Goal: Transaction & Acquisition: Purchase product/service

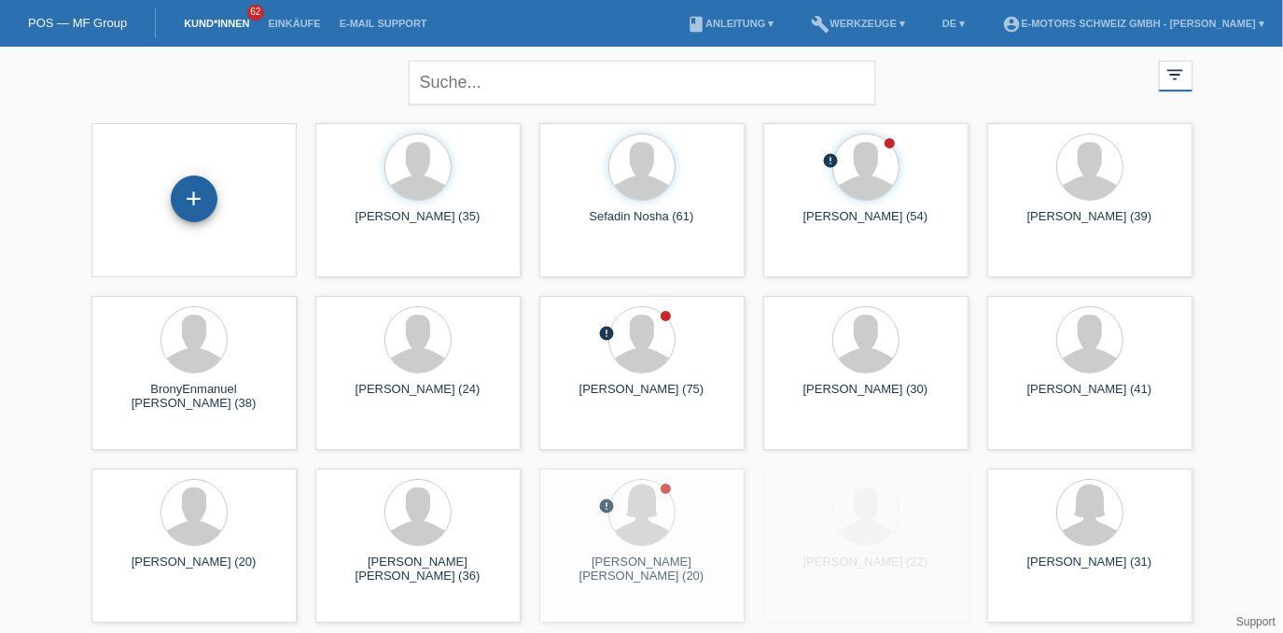
click at [199, 191] on div "+" at bounding box center [194, 198] width 47 height 47
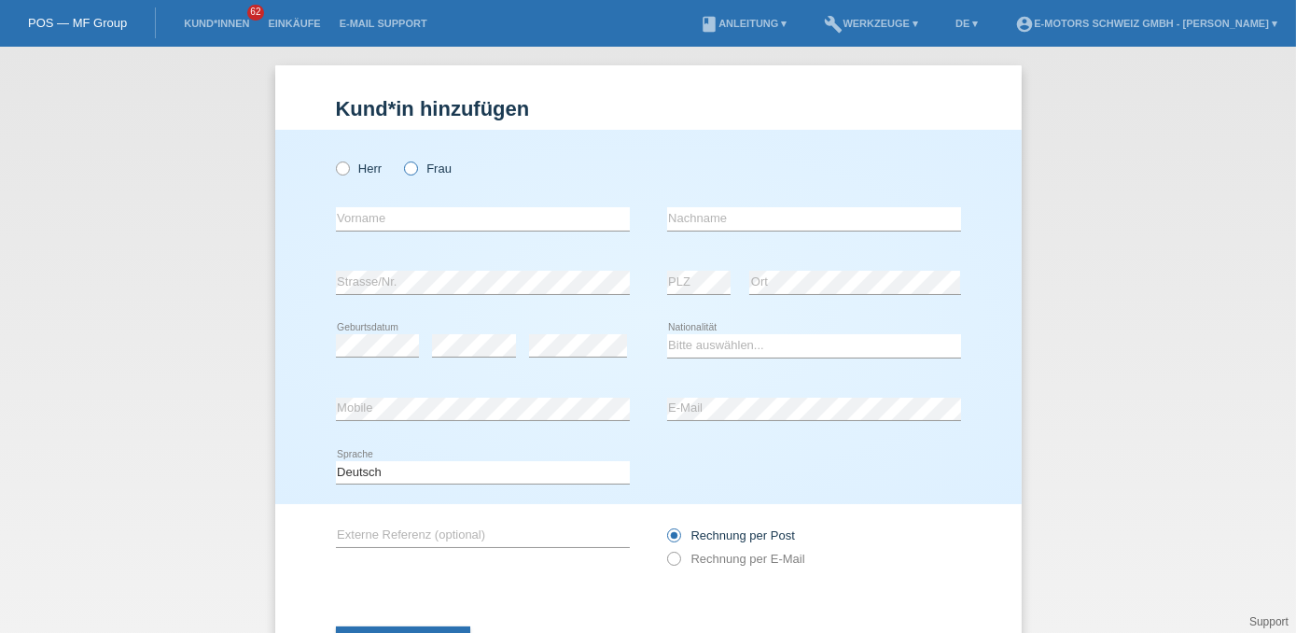
click at [413, 168] on label "Frau" at bounding box center [428, 168] width 48 height 14
click at [413, 168] on input "Frau" at bounding box center [410, 167] width 12 height 12
radio input "true"
click at [411, 212] on input "text" at bounding box center [483, 218] width 294 height 23
type input "Fatma"
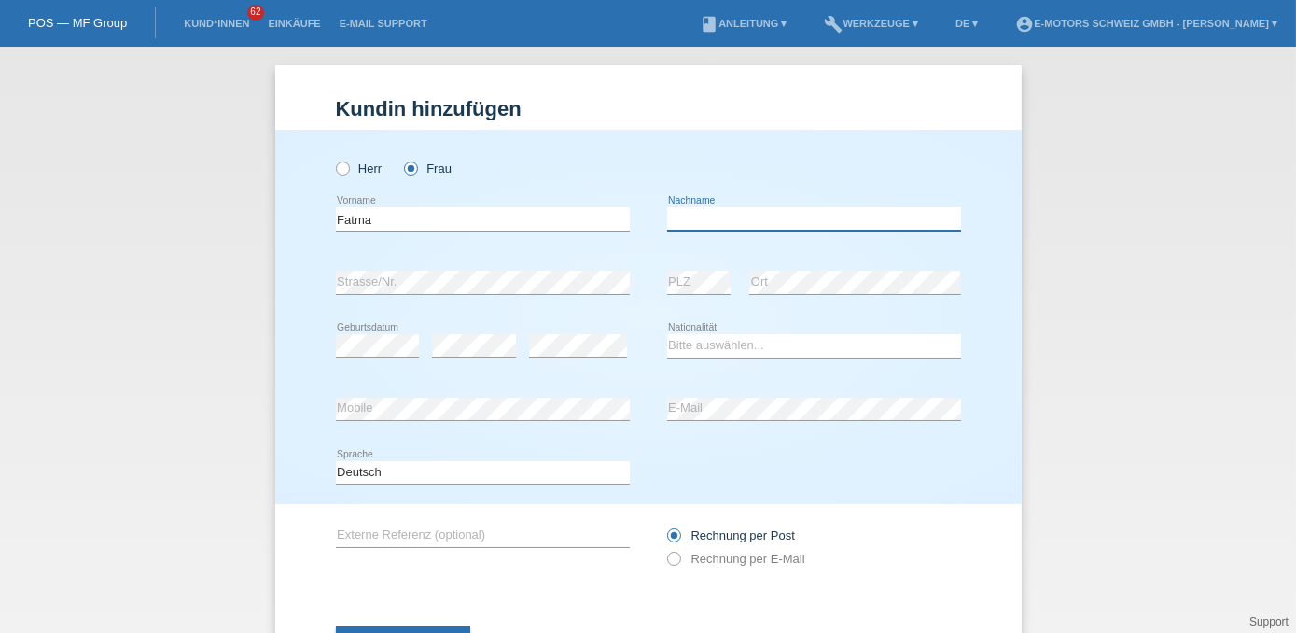
click at [684, 217] on input "text" at bounding box center [814, 218] width 294 height 23
type input "Ter"
click at [673, 349] on select "Bitte auswählen... Schweiz Deutschland Liechtenstein Österreich ------------ Af…" at bounding box center [814, 345] width 294 height 22
select select "CH"
click at [667, 334] on select "Bitte auswählen... Schweiz Deutschland Liechtenstein Österreich ------------ Af…" at bounding box center [814, 345] width 294 height 22
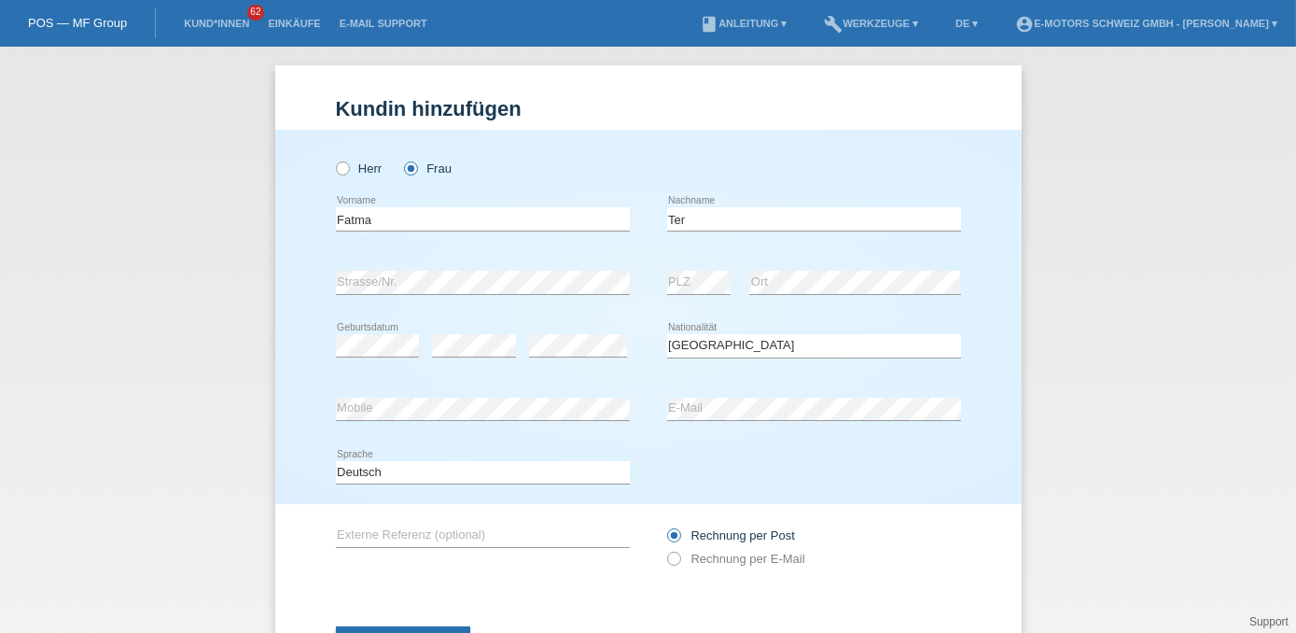
click at [597, 315] on div "error" at bounding box center [578, 346] width 98 height 63
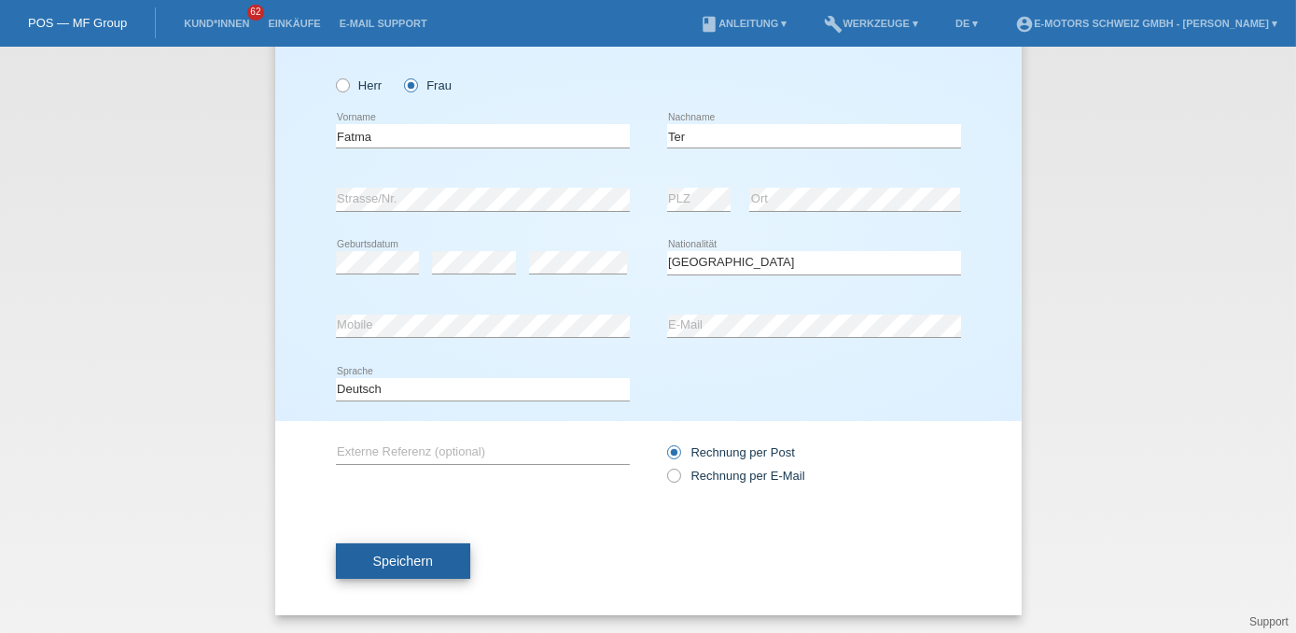
click at [428, 564] on button "Speichern" at bounding box center [403, 560] width 134 height 35
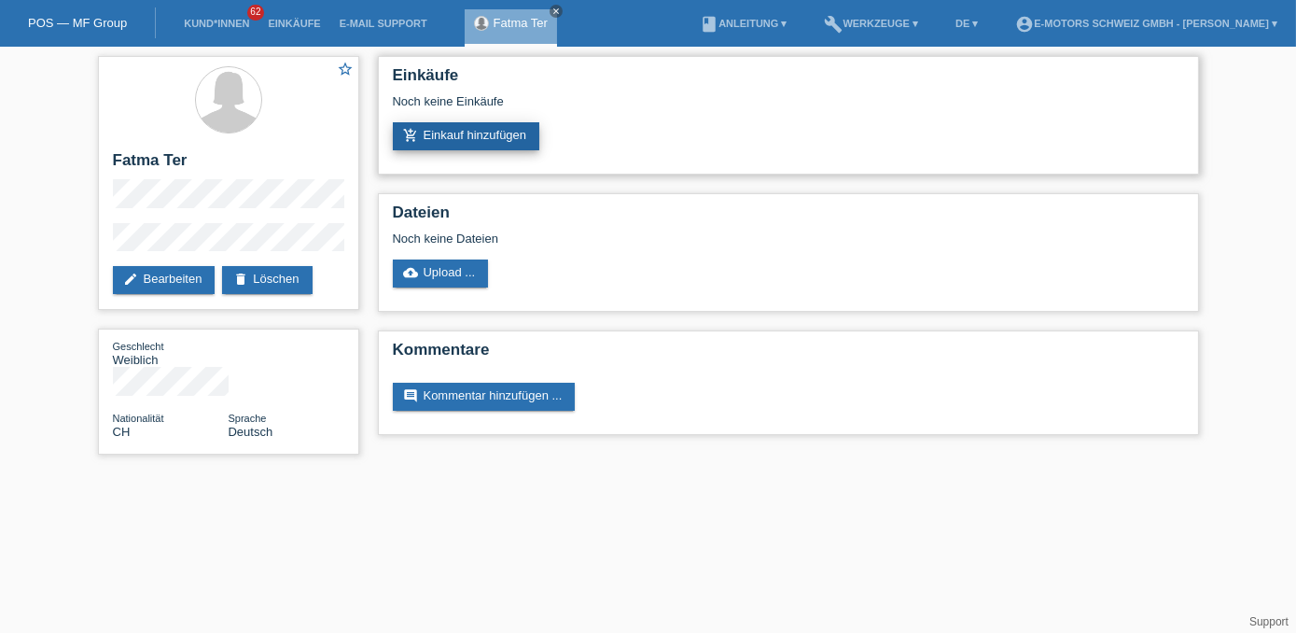
click at [474, 139] on link "add_shopping_cart Einkauf hinzufügen" at bounding box center [466, 136] width 147 height 28
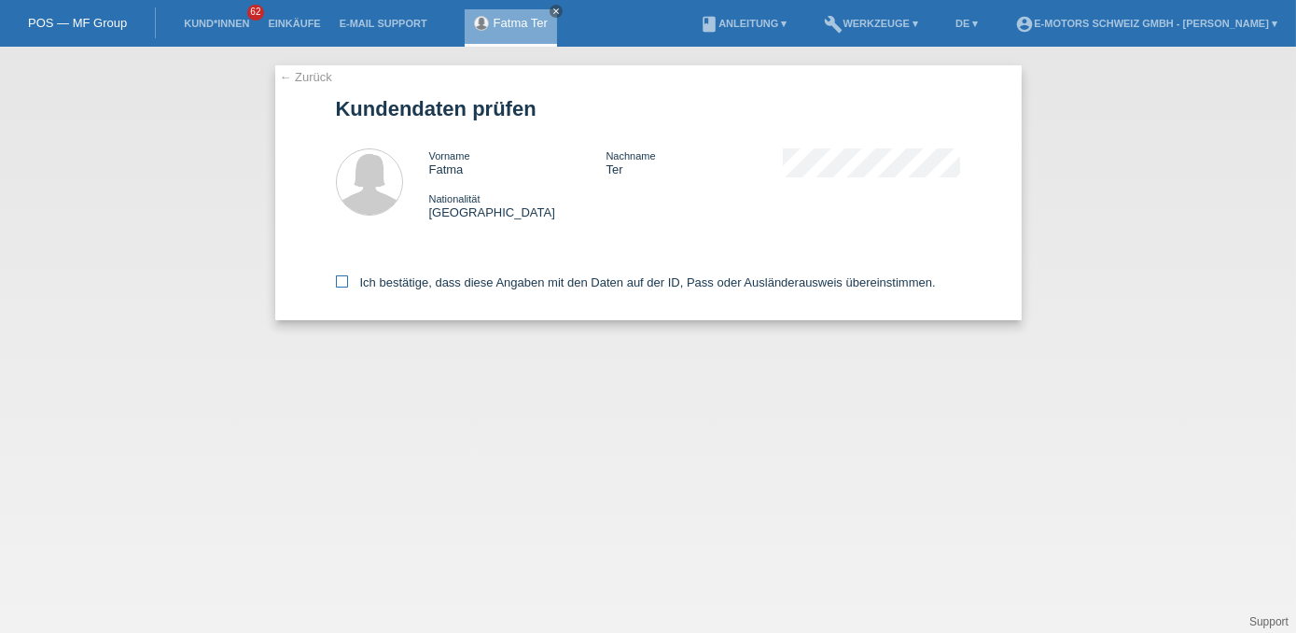
click at [502, 282] on label "Ich bestätige, dass diese Angaben mit den Daten auf der ID, Pass oder Ausländer…" at bounding box center [636, 282] width 600 height 14
click at [348, 282] on input "Ich bestätige, dass diese Angaben mit den Daten auf der ID, Pass oder Ausländer…" at bounding box center [342, 281] width 12 height 12
checkbox input "true"
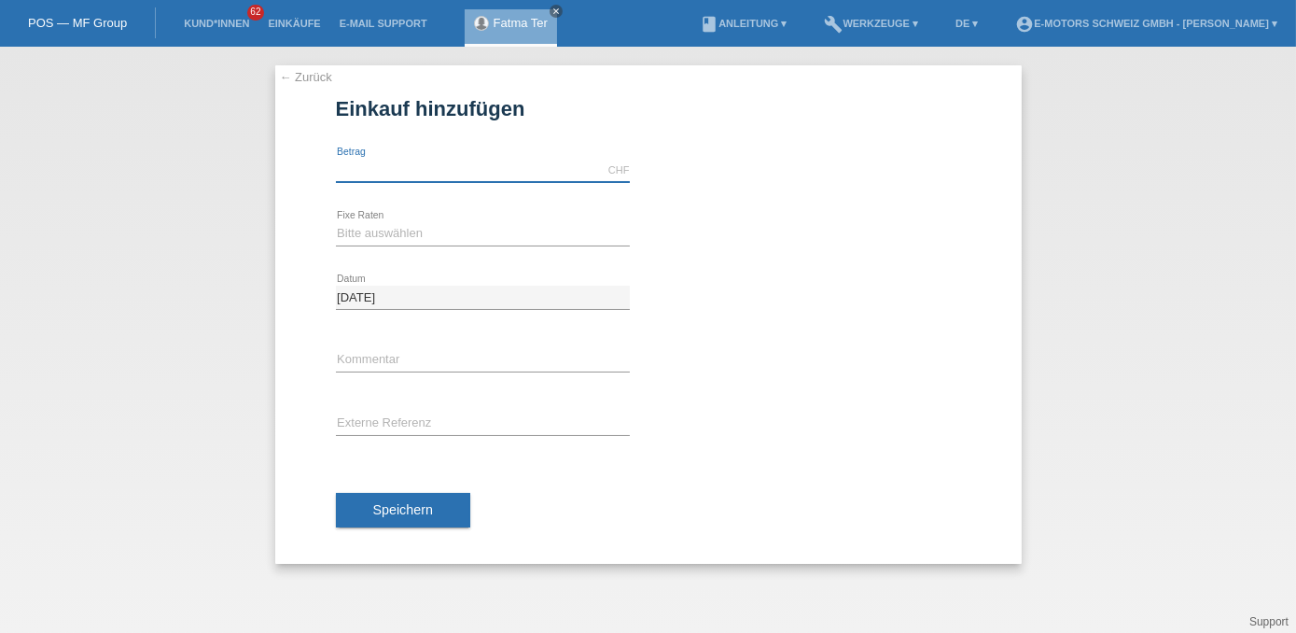
click at [391, 176] on input "text" at bounding box center [483, 170] width 294 height 23
type input "2590.00"
click at [358, 233] on select "Bitte auswählen 12 Raten 24 Raten 36 Raten 48 Raten" at bounding box center [483, 233] width 294 height 22
select select "216"
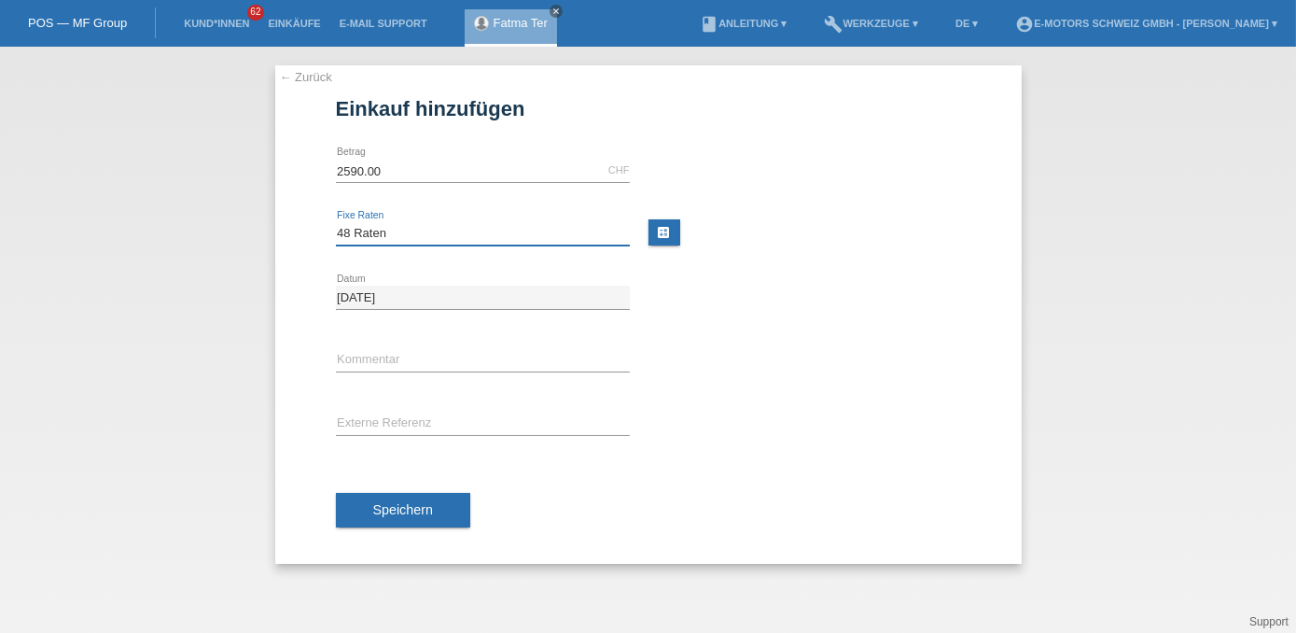
click at [336, 222] on select "Bitte auswählen 12 Raten 24 Raten 36 Raten 48 Raten" at bounding box center [483, 233] width 294 height 22
click at [409, 356] on input "text" at bounding box center [483, 360] width 294 height 23
type input "Andi"
click at [381, 225] on select "Bitte auswählen 12 Raten 24 Raten 36 Raten 48 Raten" at bounding box center [483, 233] width 294 height 22
select select "214"
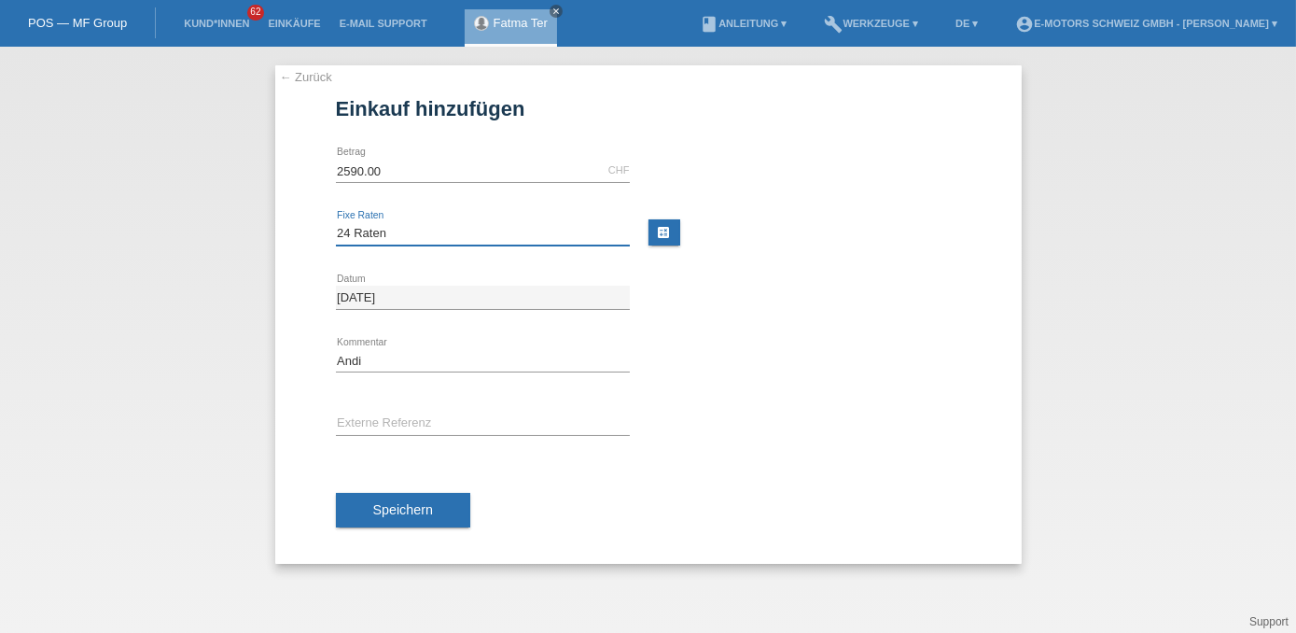
click at [336, 222] on select "Bitte auswählen 12 Raten 24 Raten 36 Raten 48 Raten" at bounding box center [483, 233] width 294 height 22
click at [452, 499] on button "Speichern" at bounding box center [403, 510] width 134 height 35
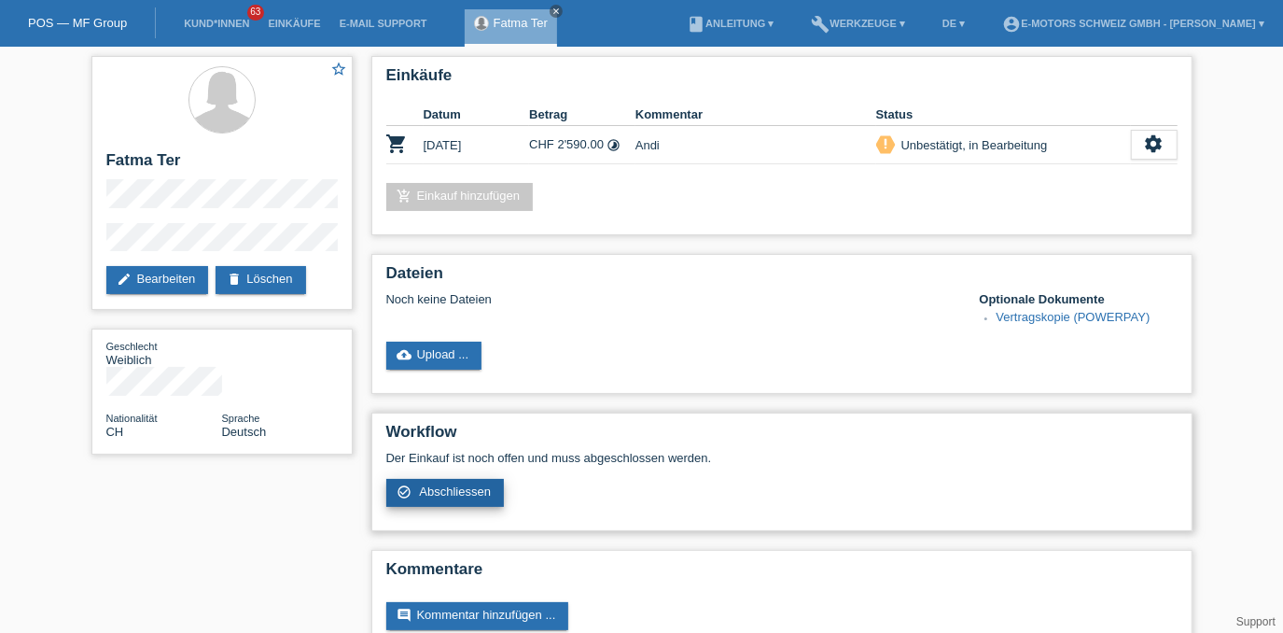
click at [483, 494] on span "Abschliessen" at bounding box center [455, 491] width 72 height 14
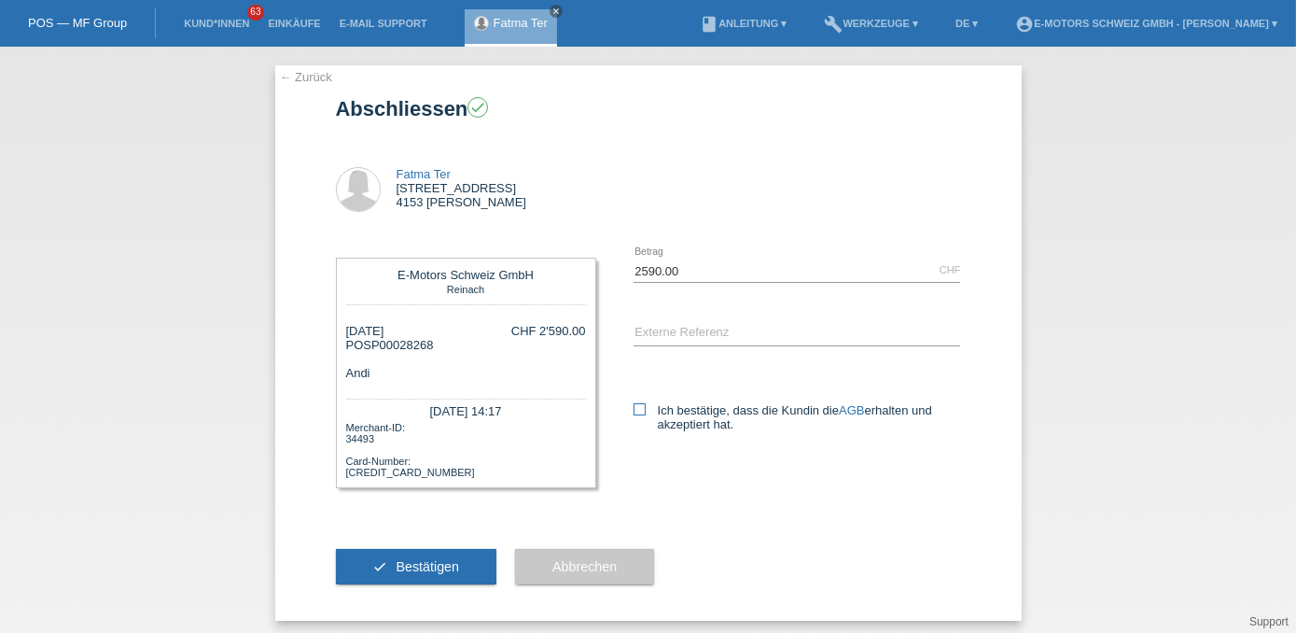
click at [650, 412] on label "Ich bestätige, dass die Kundin die AGB erhalten und akzeptiert hat." at bounding box center [798, 417] width 328 height 28
click at [646, 412] on input "Ich bestätige, dass die Kundin die AGB erhalten und akzeptiert hat." at bounding box center [640, 409] width 12 height 12
checkbox input "true"
click at [441, 569] on span "Bestätigen" at bounding box center [427, 566] width 63 height 15
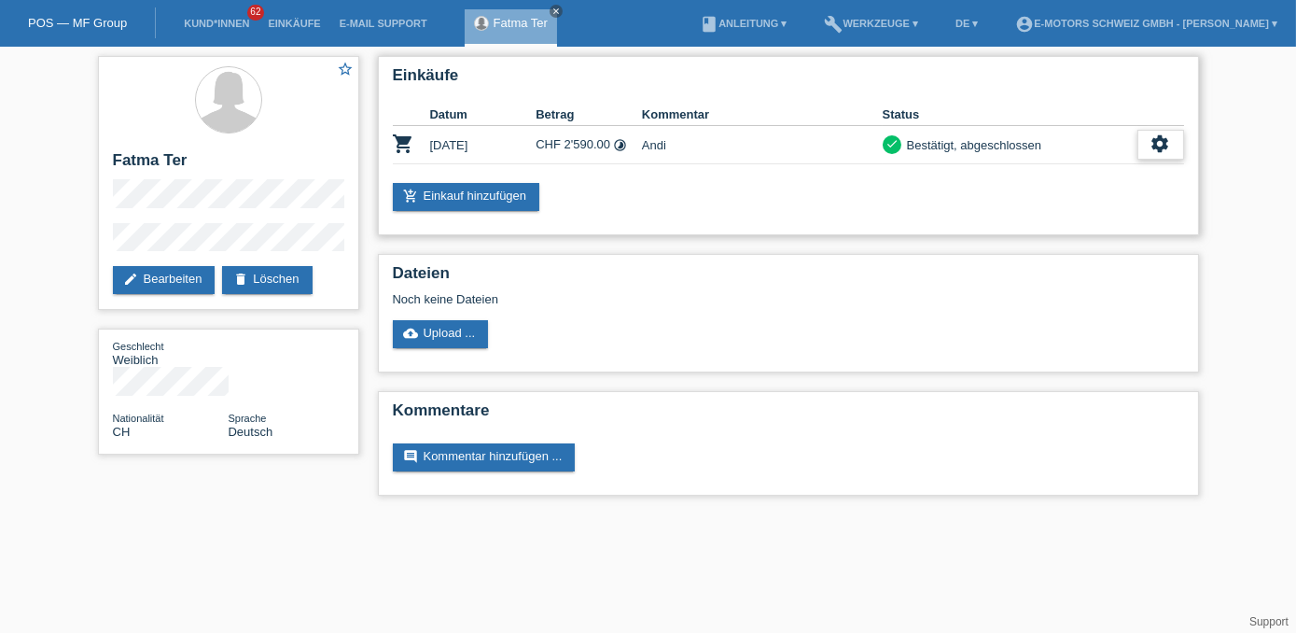
click at [1157, 138] on icon "settings" at bounding box center [1161, 143] width 21 height 21
drag, startPoint x: 115, startPoint y: 155, endPoint x: 209, endPoint y: 162, distance: 94.6
click at [209, 162] on h2 "Fatma Ter" at bounding box center [228, 165] width 231 height 28
copy h2 "Fatma Ter"
click at [1165, 140] on icon "settings" at bounding box center [1161, 143] width 21 height 21
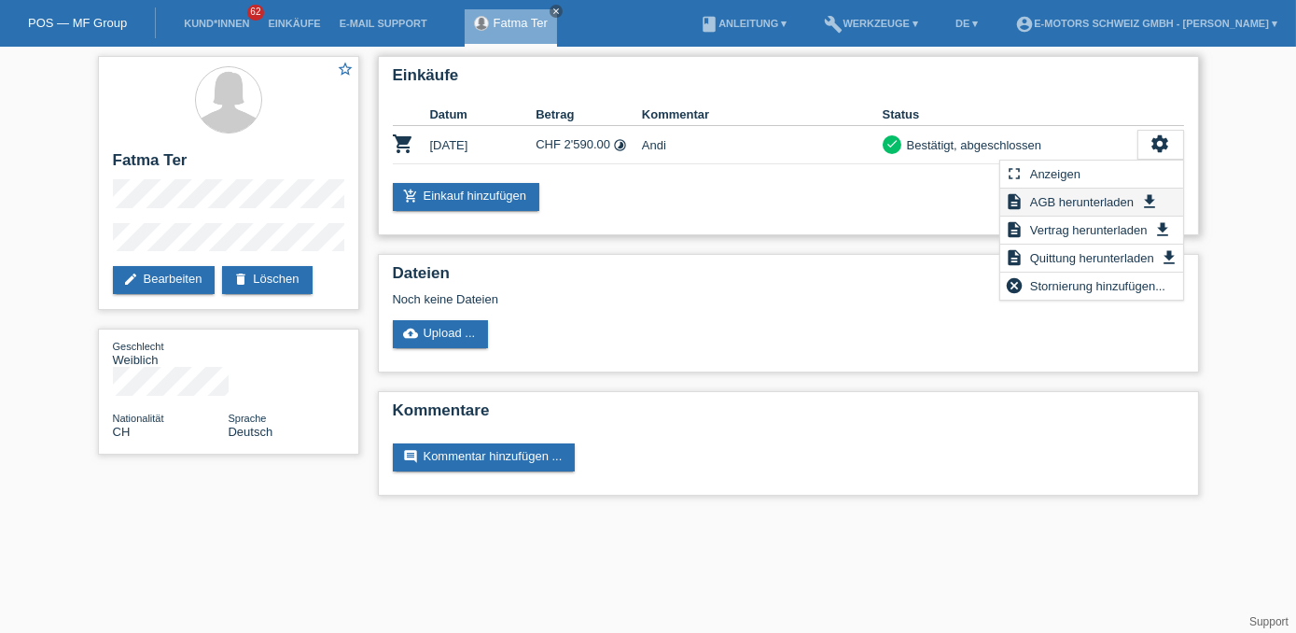
click at [1122, 200] on span "AGB herunterladen" at bounding box center [1082, 201] width 109 height 22
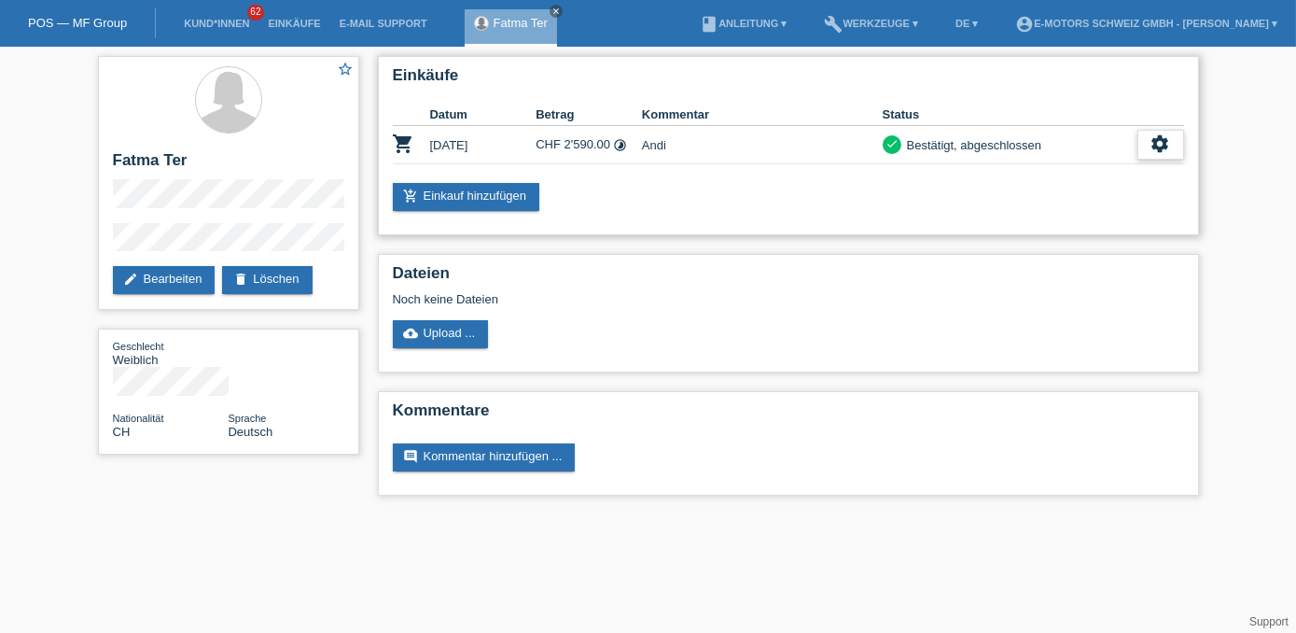
click at [1157, 140] on icon "settings" at bounding box center [1161, 143] width 21 height 21
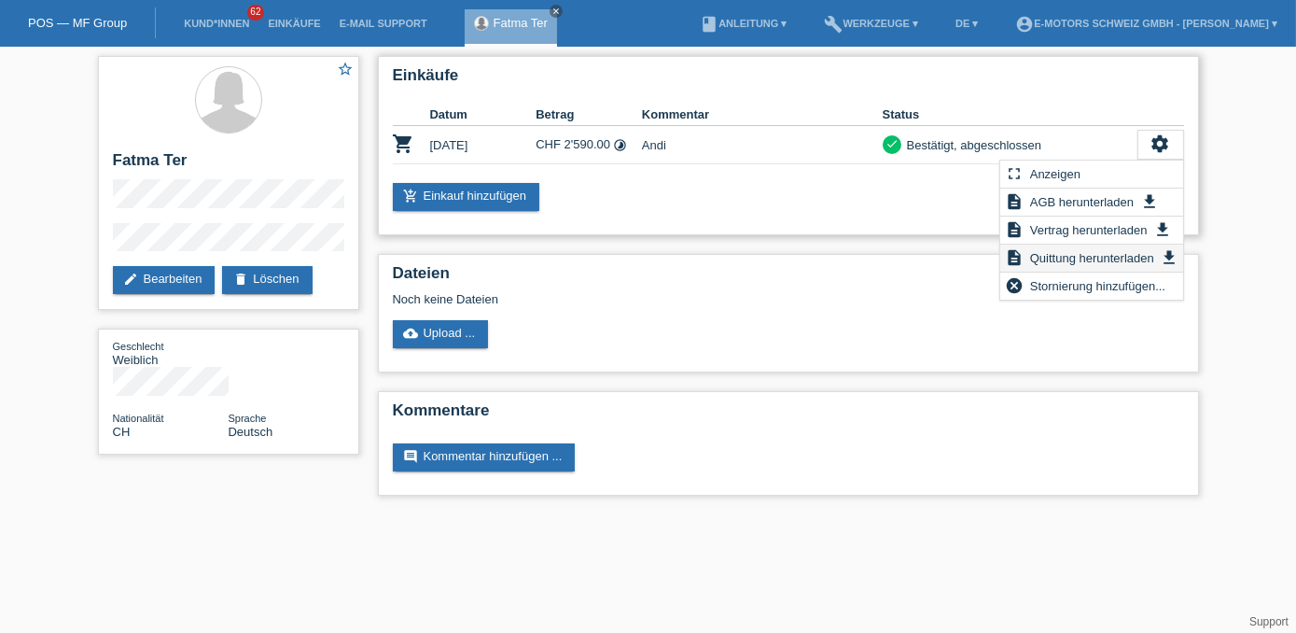
click at [1075, 255] on span "Quittung herunterladen" at bounding box center [1093, 257] width 130 height 22
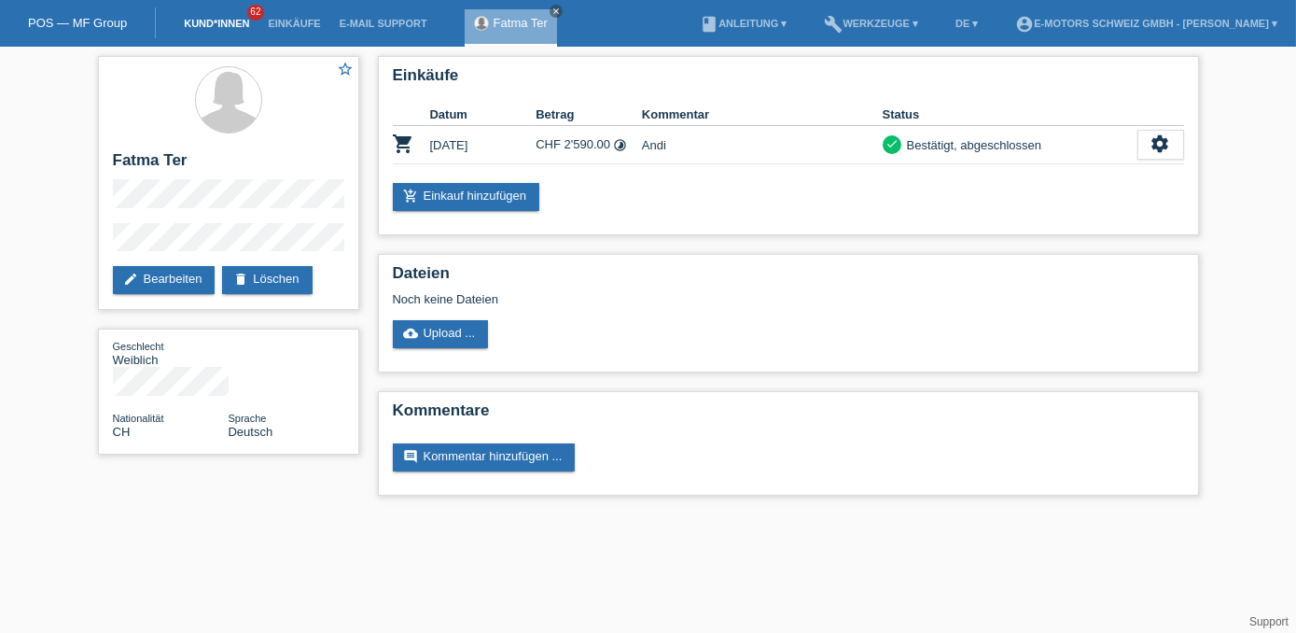
click at [211, 23] on link "Kund*innen" at bounding box center [217, 23] width 84 height 11
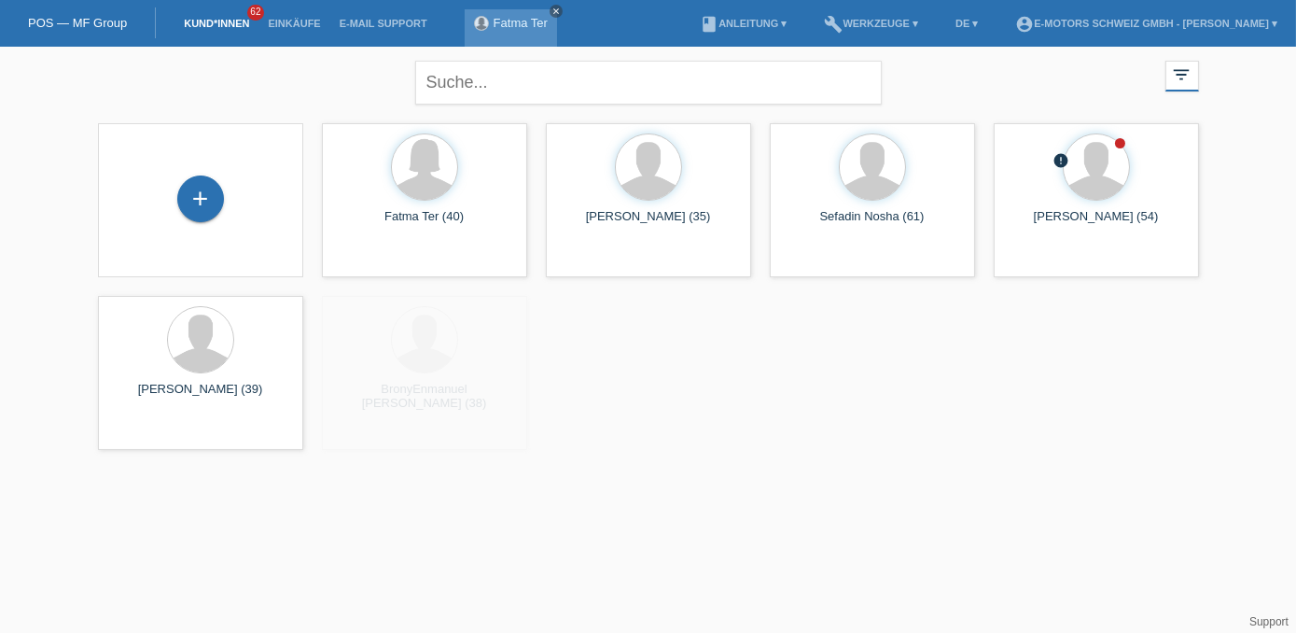
click at [553, 9] on icon "close" at bounding box center [556, 11] width 9 height 9
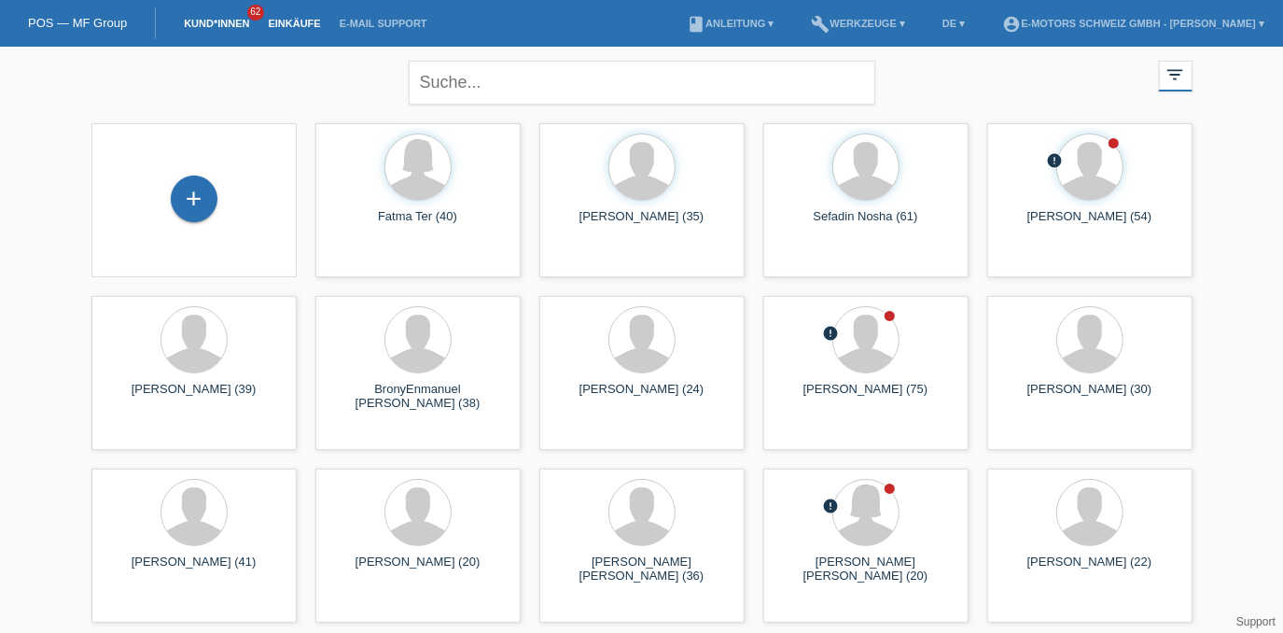
click at [292, 24] on link "Einkäufe" at bounding box center [294, 23] width 71 height 11
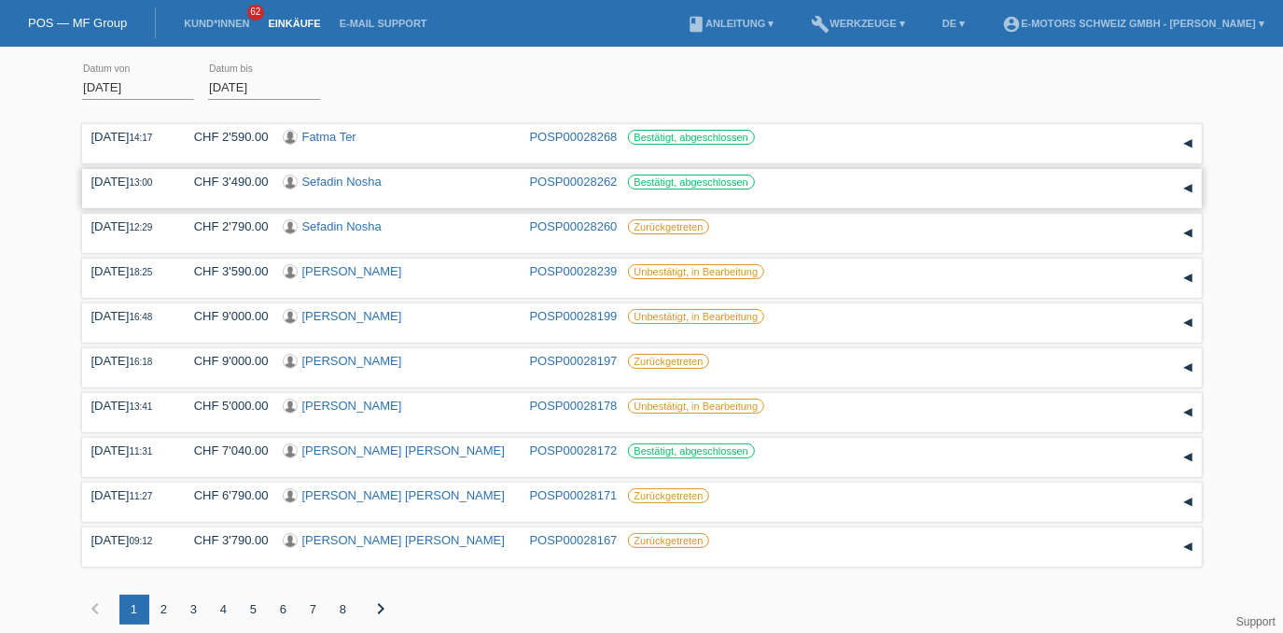
click at [551, 178] on link "POSP00028262" at bounding box center [574, 182] width 88 height 14
click at [337, 273] on link "[PERSON_NAME]" at bounding box center [352, 271] width 100 height 14
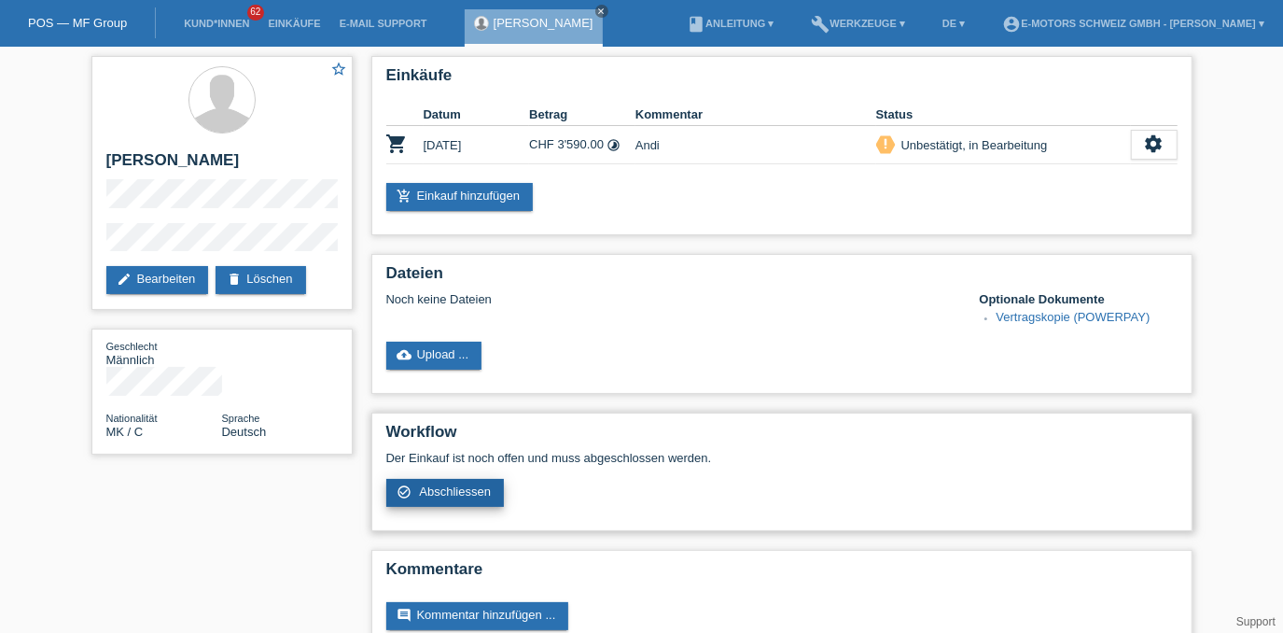
click at [462, 494] on span "Abschliessen" at bounding box center [455, 491] width 72 height 14
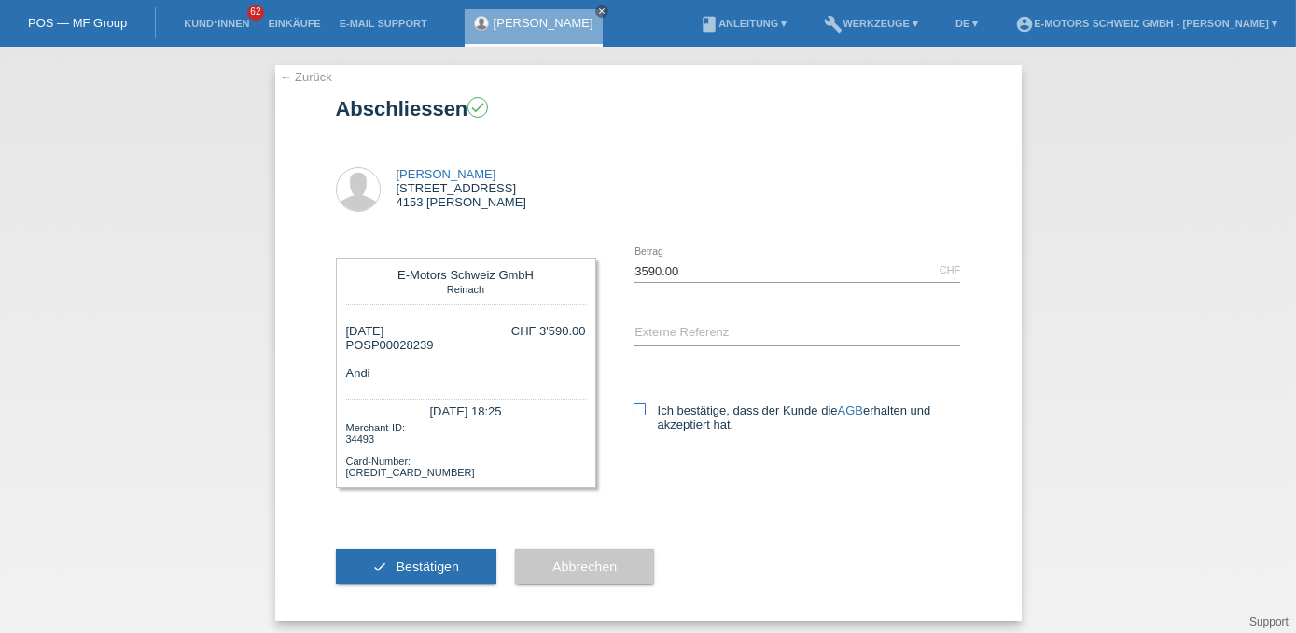
click at [634, 413] on icon at bounding box center [640, 409] width 12 height 12
click at [634, 413] on input "Ich bestätige, dass der Kunde die AGB erhalten und akzeptiert hat." at bounding box center [640, 409] width 12 height 12
checkbox input "true"
click at [669, 333] on input "text" at bounding box center [798, 333] width 328 height 23
type input "Andi"
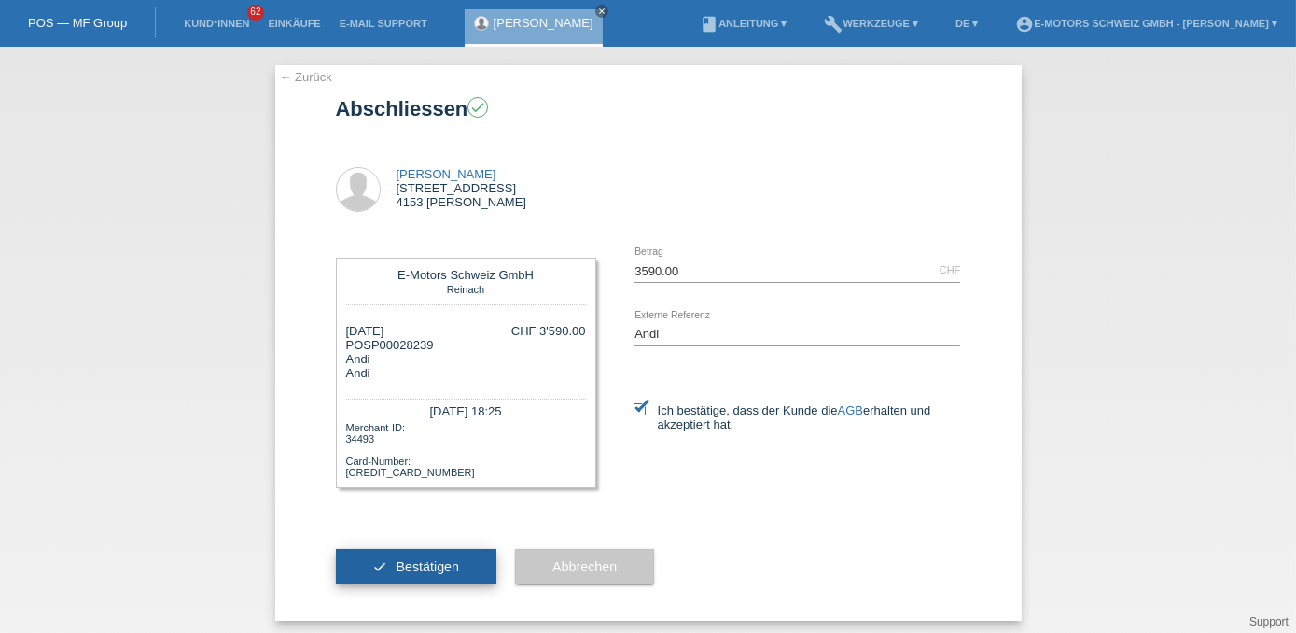
click at [467, 568] on button "check Bestätigen" at bounding box center [416, 566] width 161 height 35
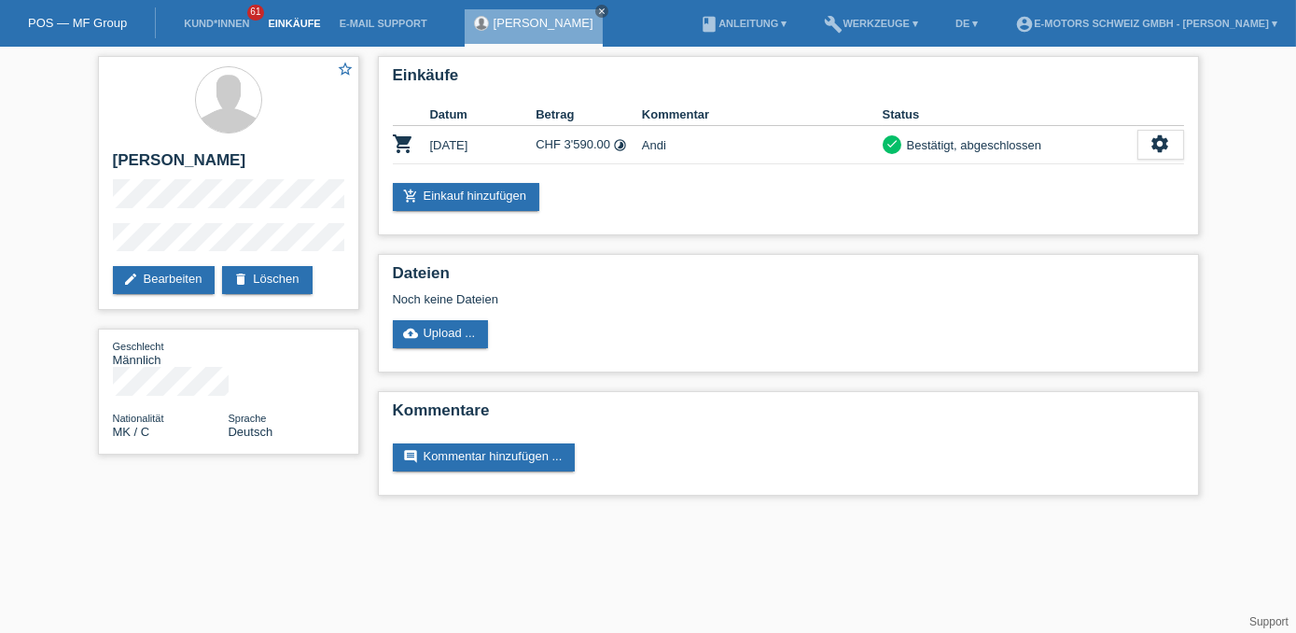
click at [278, 19] on link "Einkäufe" at bounding box center [294, 23] width 71 height 11
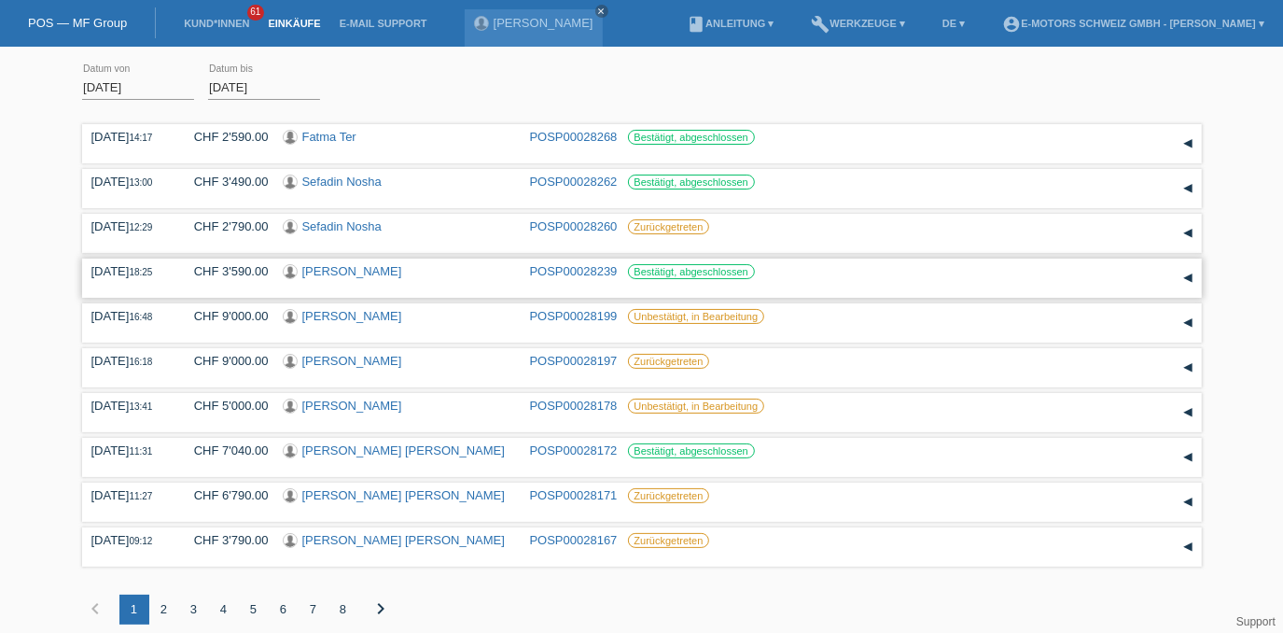
click at [320, 273] on link "[PERSON_NAME]" at bounding box center [352, 271] width 100 height 14
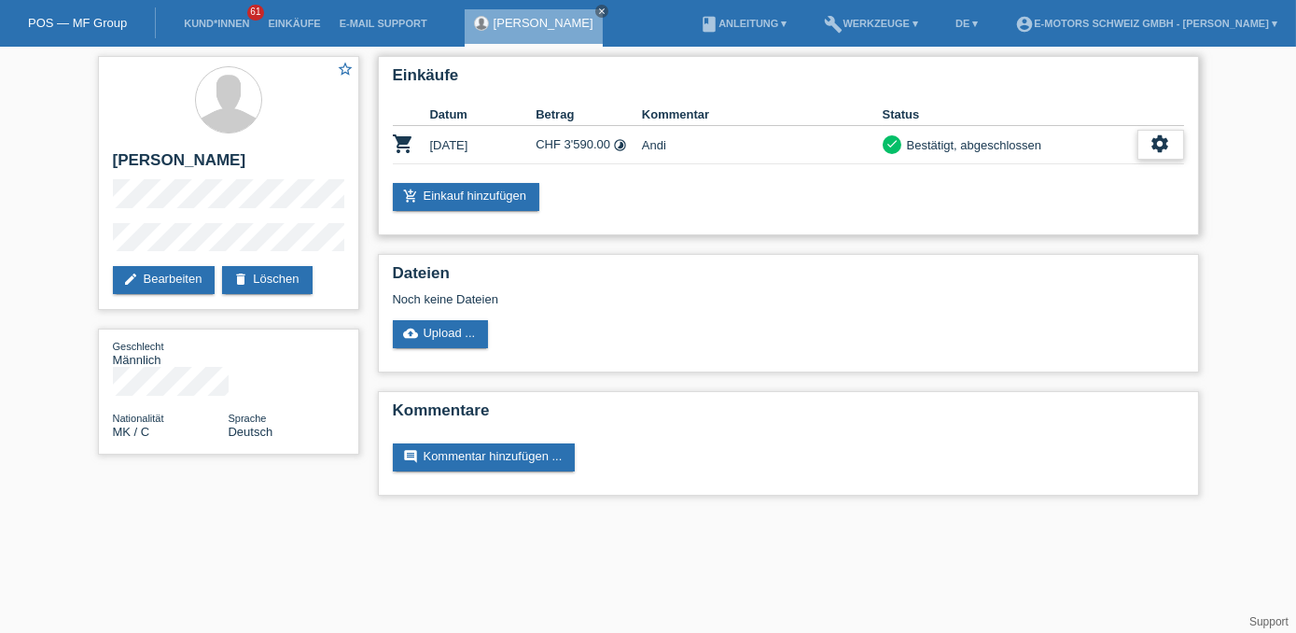
click at [1160, 142] on icon "settings" at bounding box center [1161, 143] width 21 height 21
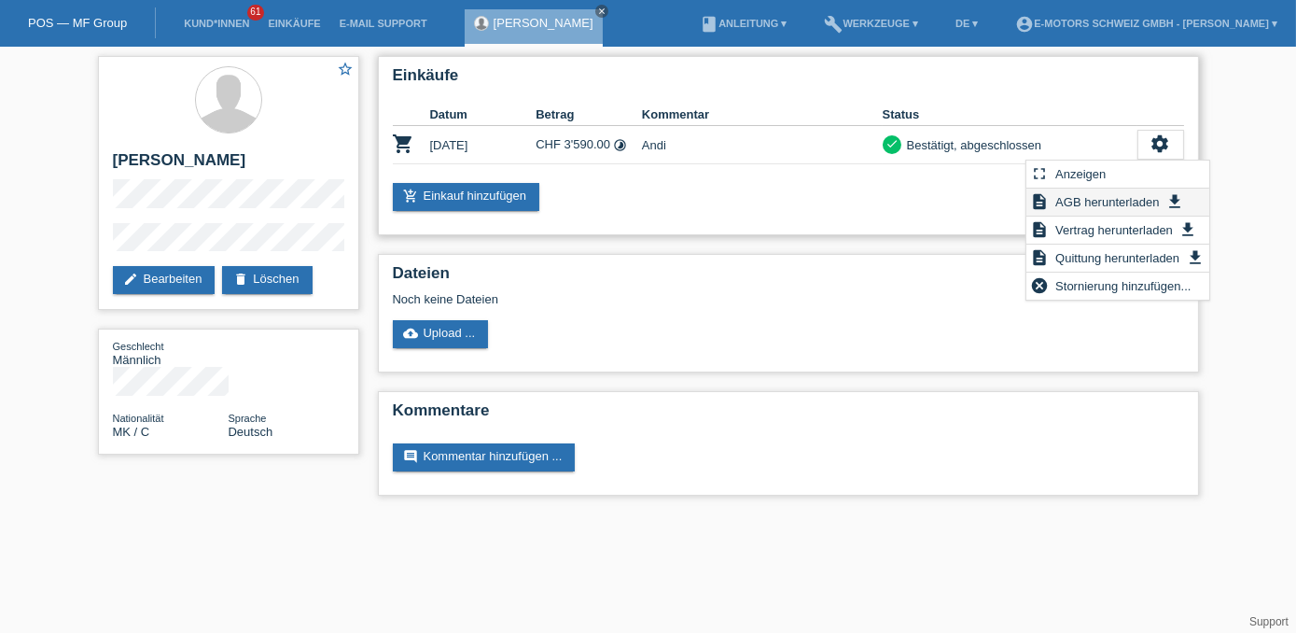
click at [1103, 200] on span "AGB herunterladen" at bounding box center [1107, 201] width 109 height 22
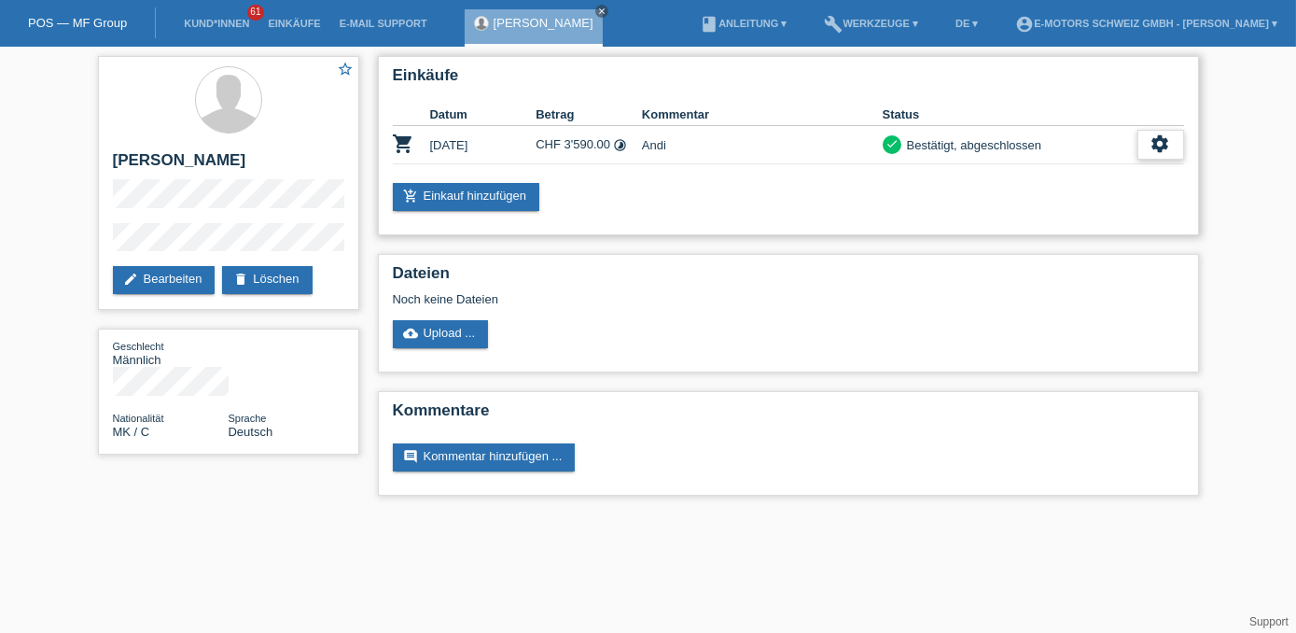
click at [1163, 143] on icon "settings" at bounding box center [1161, 143] width 21 height 21
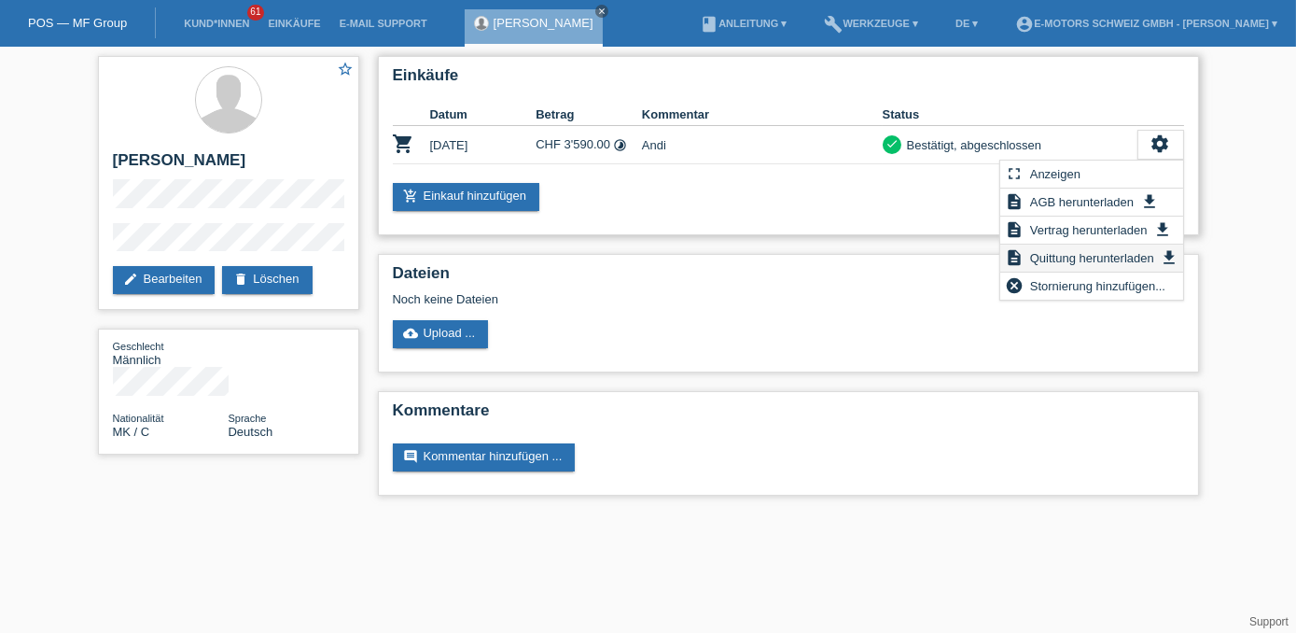
click at [1094, 255] on span "Quittung herunterladen" at bounding box center [1093, 257] width 130 height 22
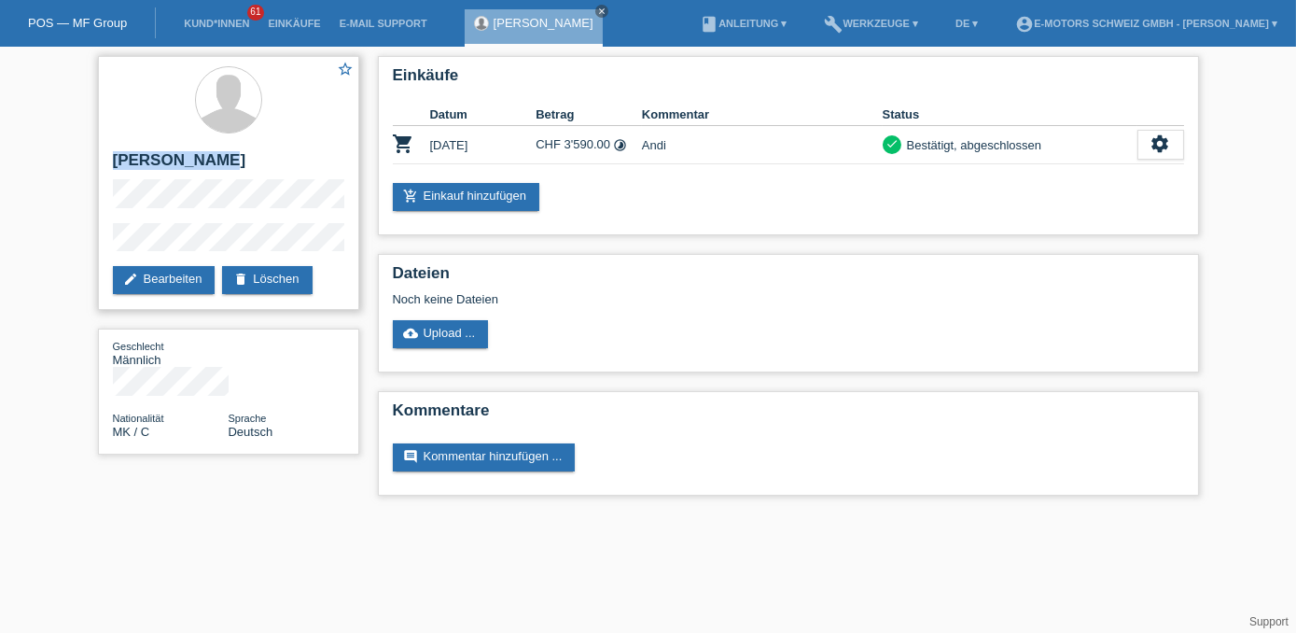
drag, startPoint x: 199, startPoint y: 159, endPoint x: 105, endPoint y: 159, distance: 94.3
click at [105, 159] on div "star_border Ferik Vasari edit Bearbeiten delete Löschen" at bounding box center [228, 183] width 261 height 254
copy h2 "[PERSON_NAME]"
click at [315, 21] on link "Einkäufe" at bounding box center [294, 23] width 71 height 11
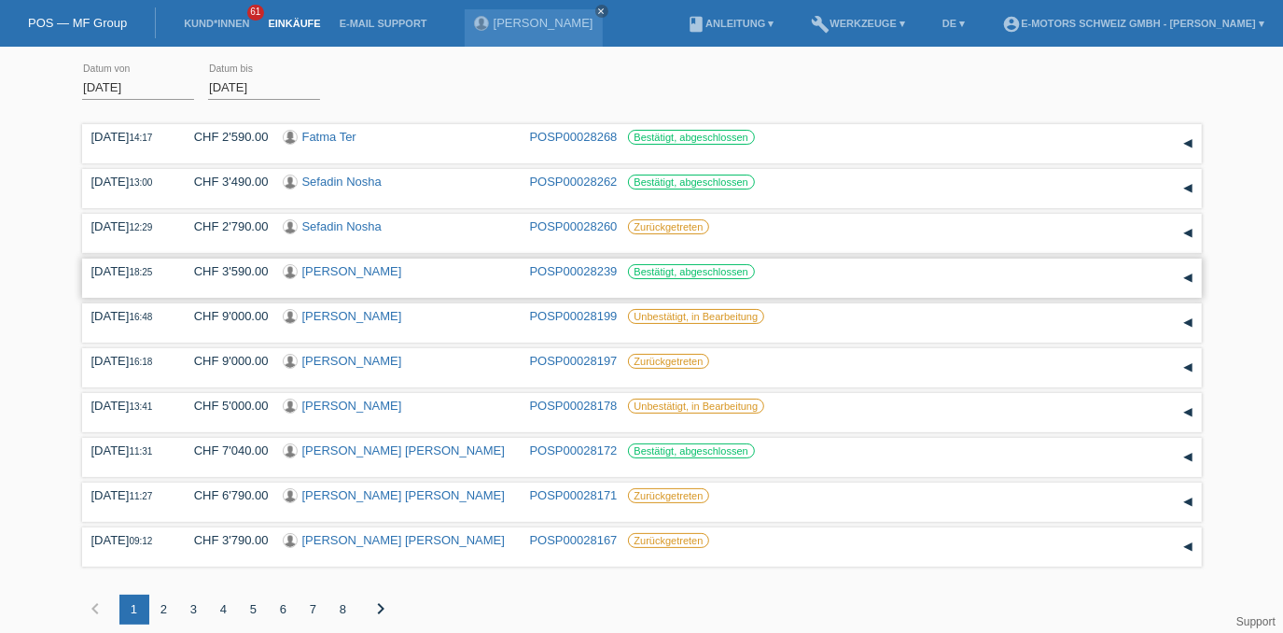
click at [562, 269] on link "POSP00028239" at bounding box center [574, 271] width 88 height 14
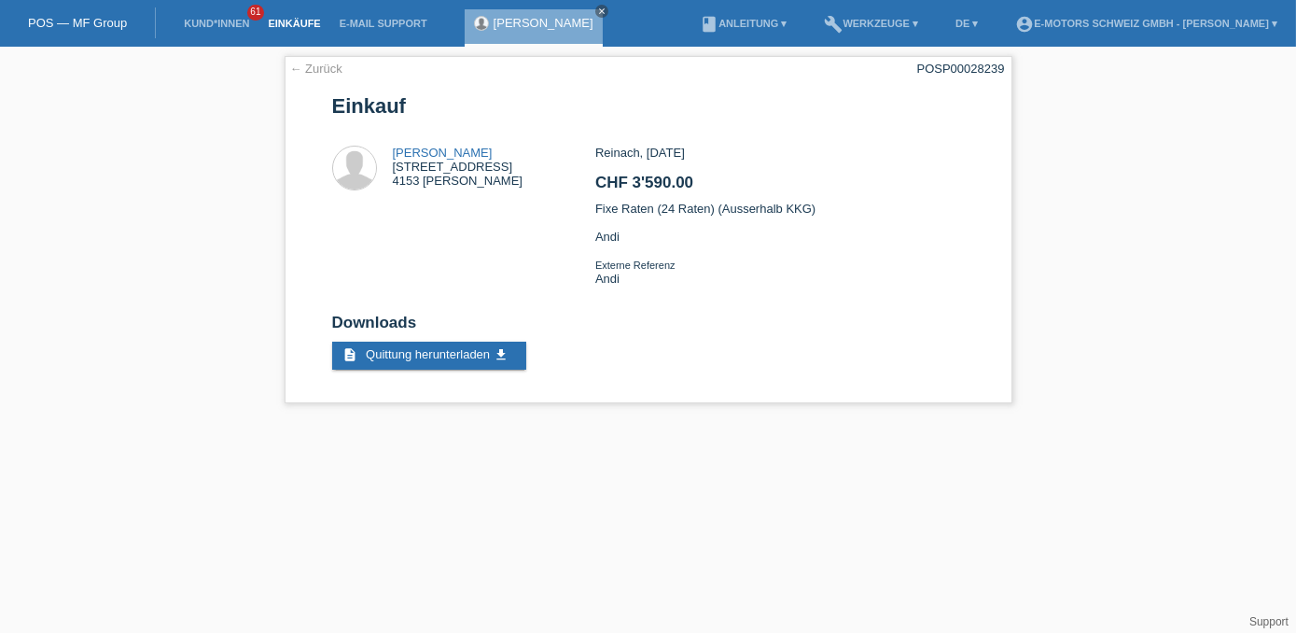
click at [286, 28] on link "Einkäufe" at bounding box center [294, 23] width 71 height 11
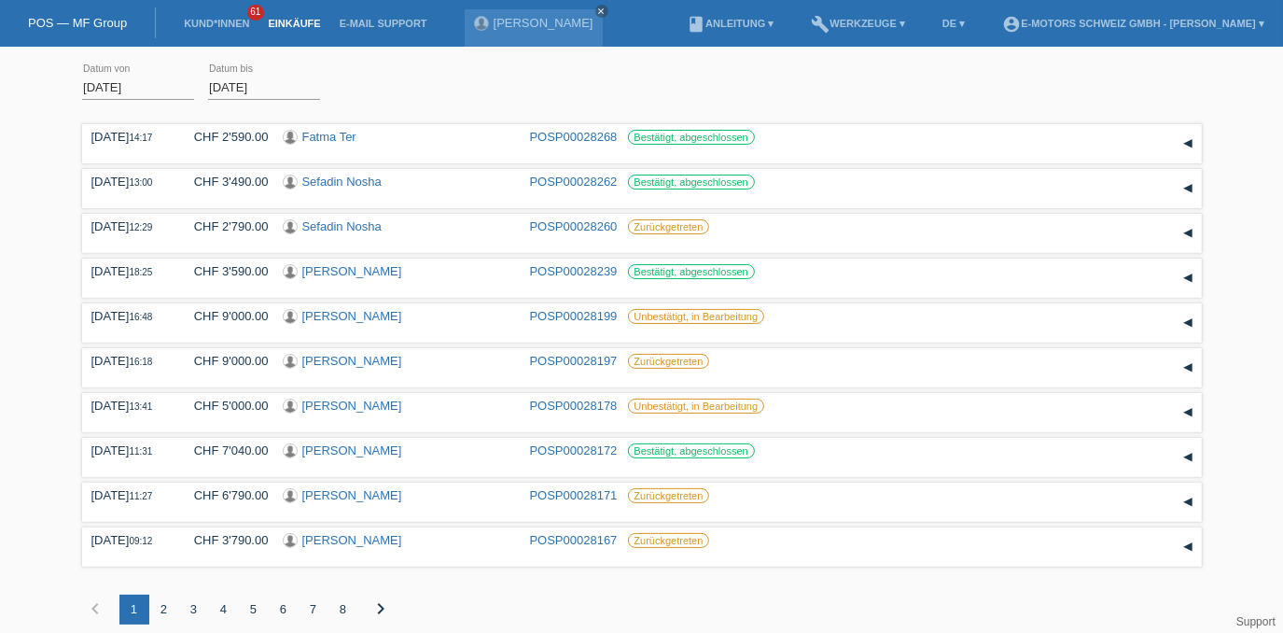
click at [889, 83] on div "[DATE] error Datum von [DATE] error Datum bis Übernehmen" at bounding box center [642, 87] width 1120 height 63
